Goal: Transaction & Acquisition: Purchase product/service

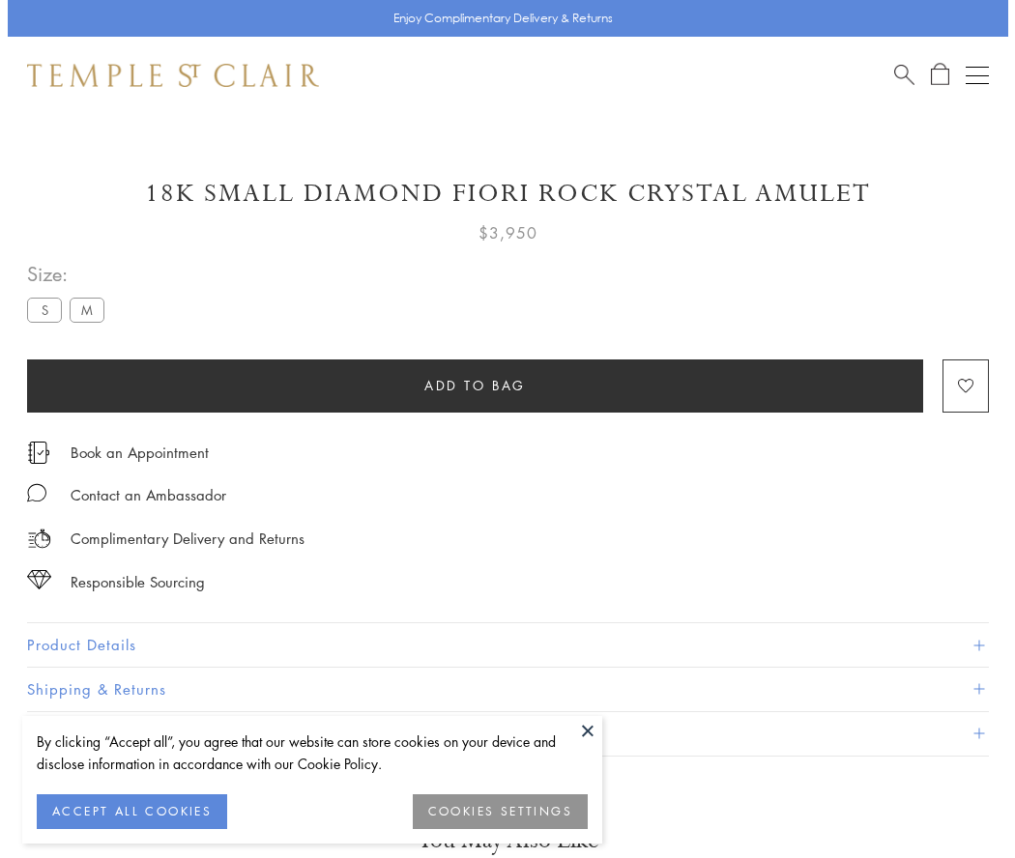
scroll to position [61, 0]
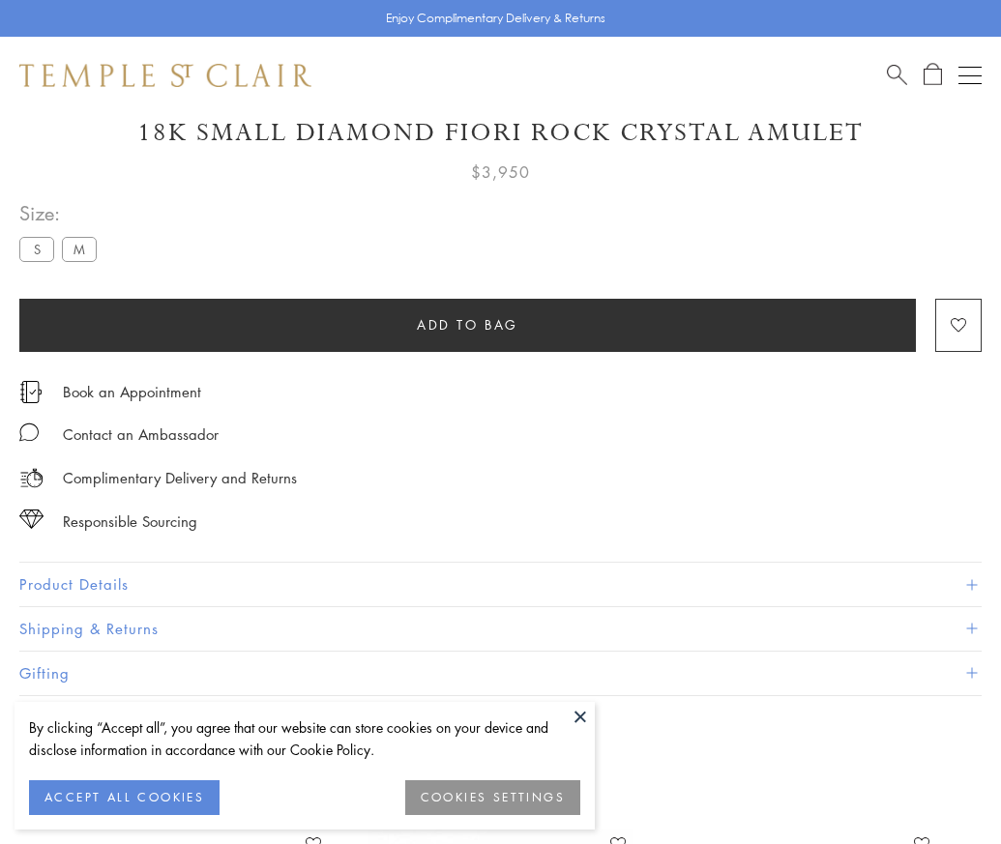
click at [467, 324] on span "Add to bag" at bounding box center [468, 324] width 102 height 21
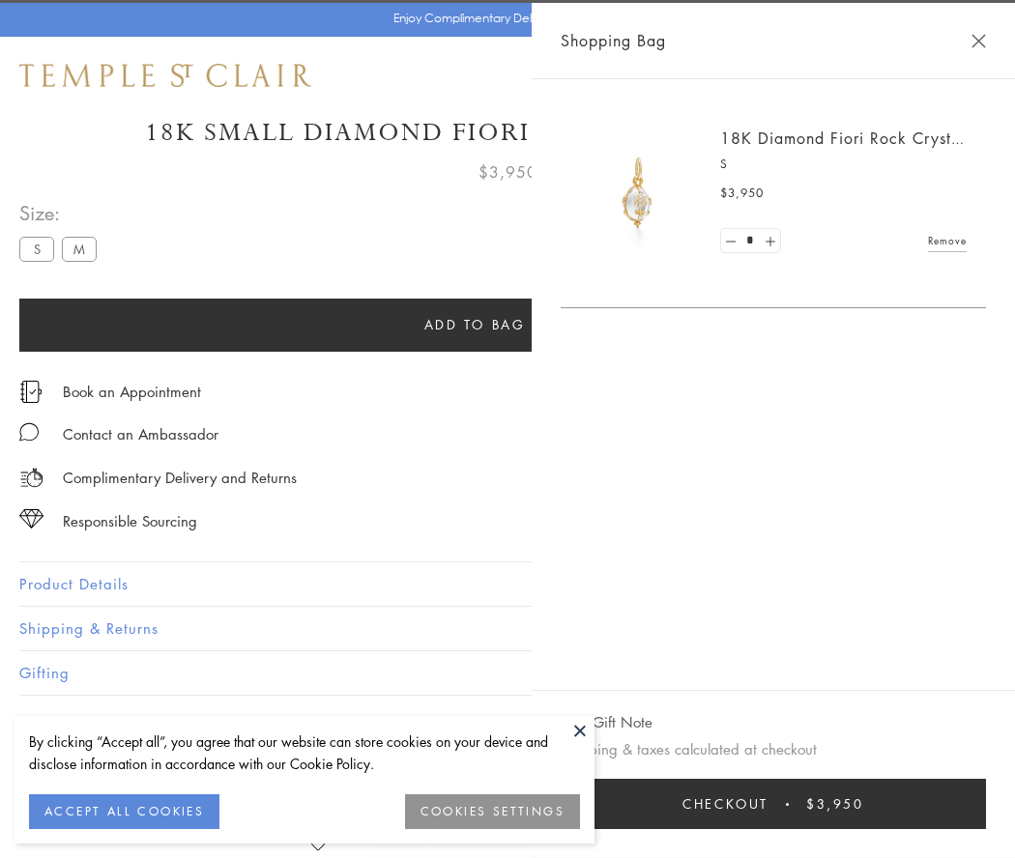
click at [774, 804] on button "Checkout $3,950" at bounding box center [773, 804] width 425 height 50
